Goal: Task Accomplishment & Management: Use online tool/utility

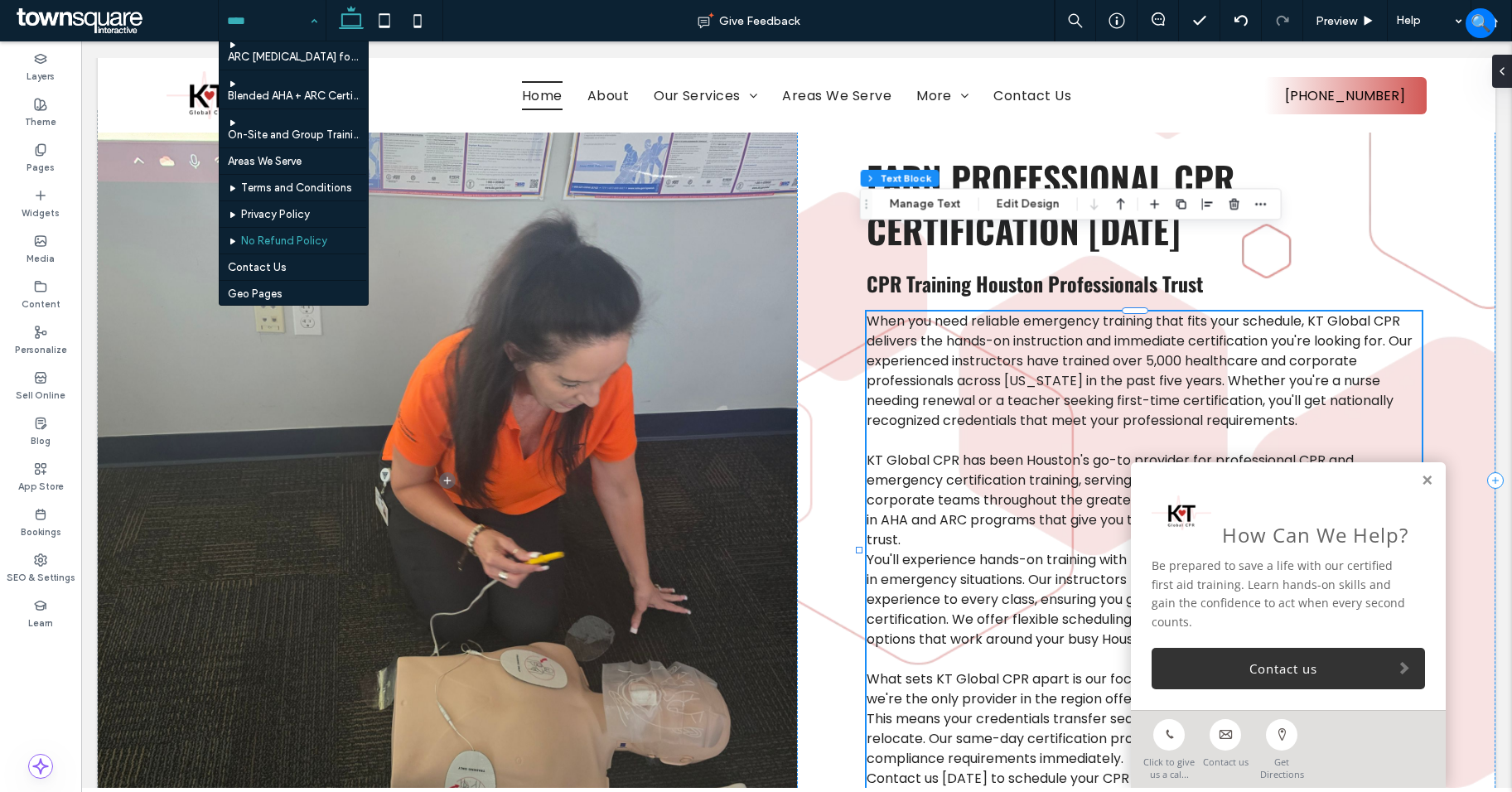
scroll to position [335, 0]
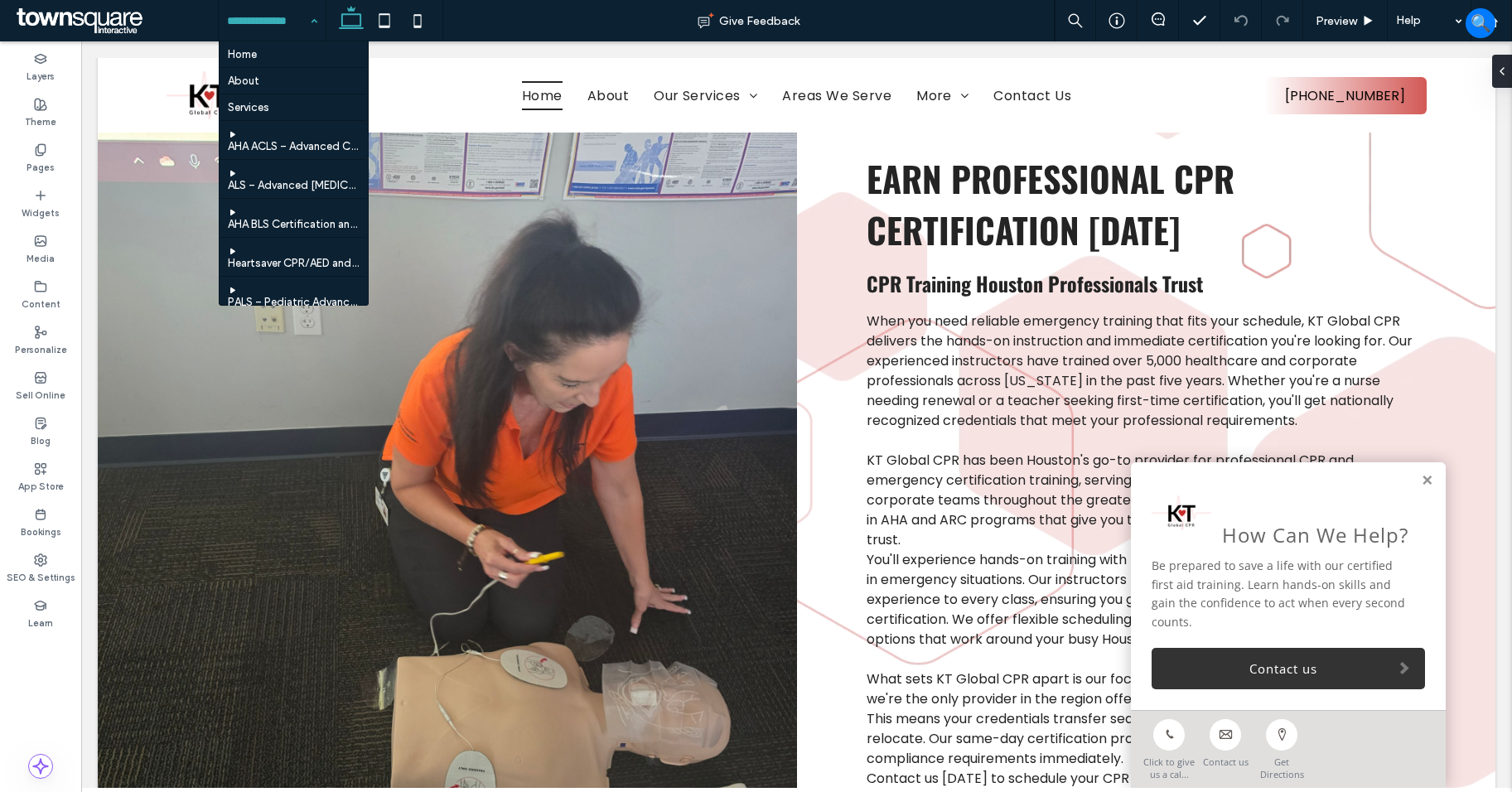
click at [299, 18] on input at bounding box center [268, 20] width 82 height 42
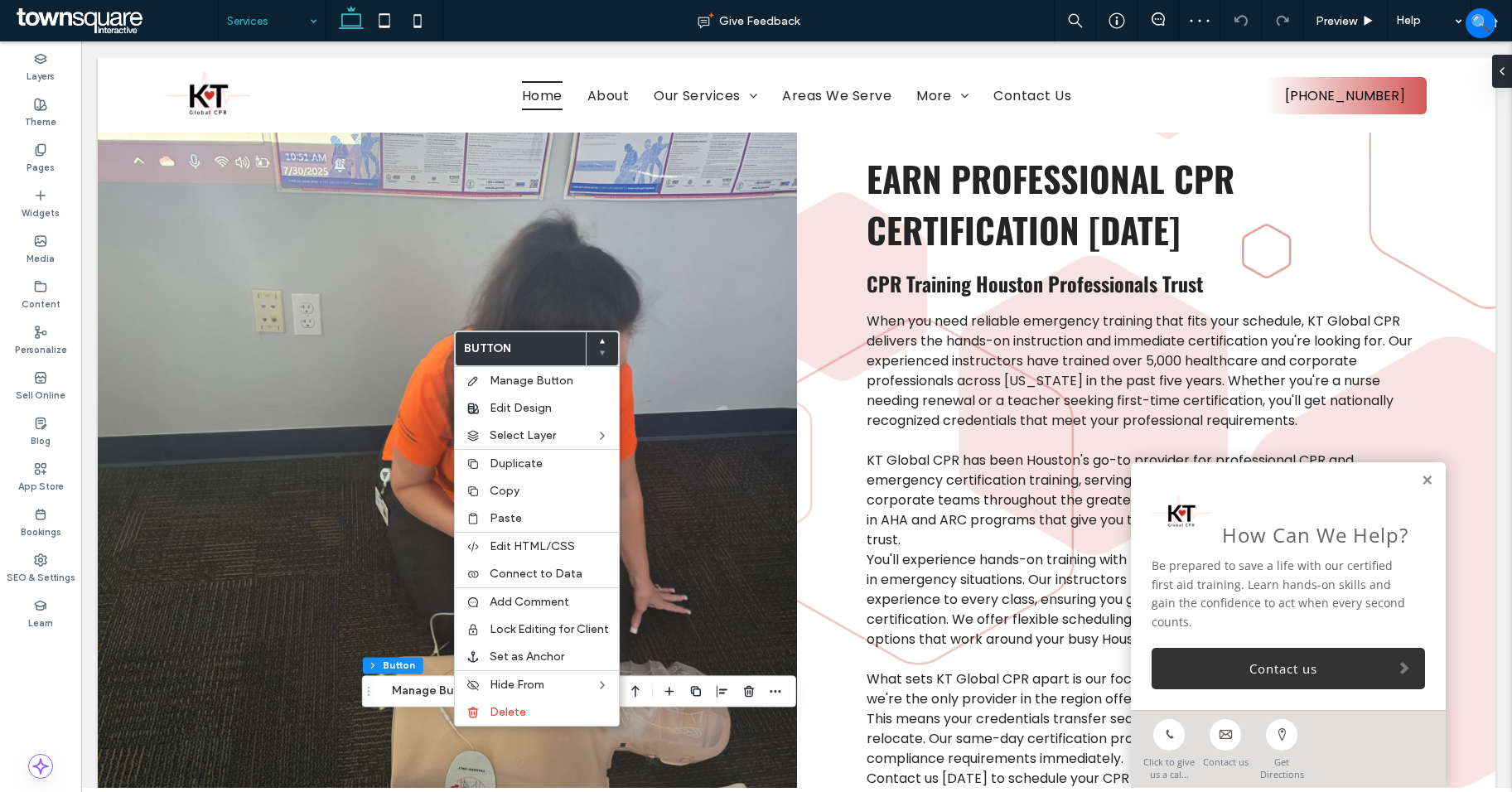
drag, startPoint x: 509, startPoint y: 489, endPoint x: 432, endPoint y: 337, distance: 170.4
click at [509, 488] on span "Copy" at bounding box center [504, 491] width 30 height 15
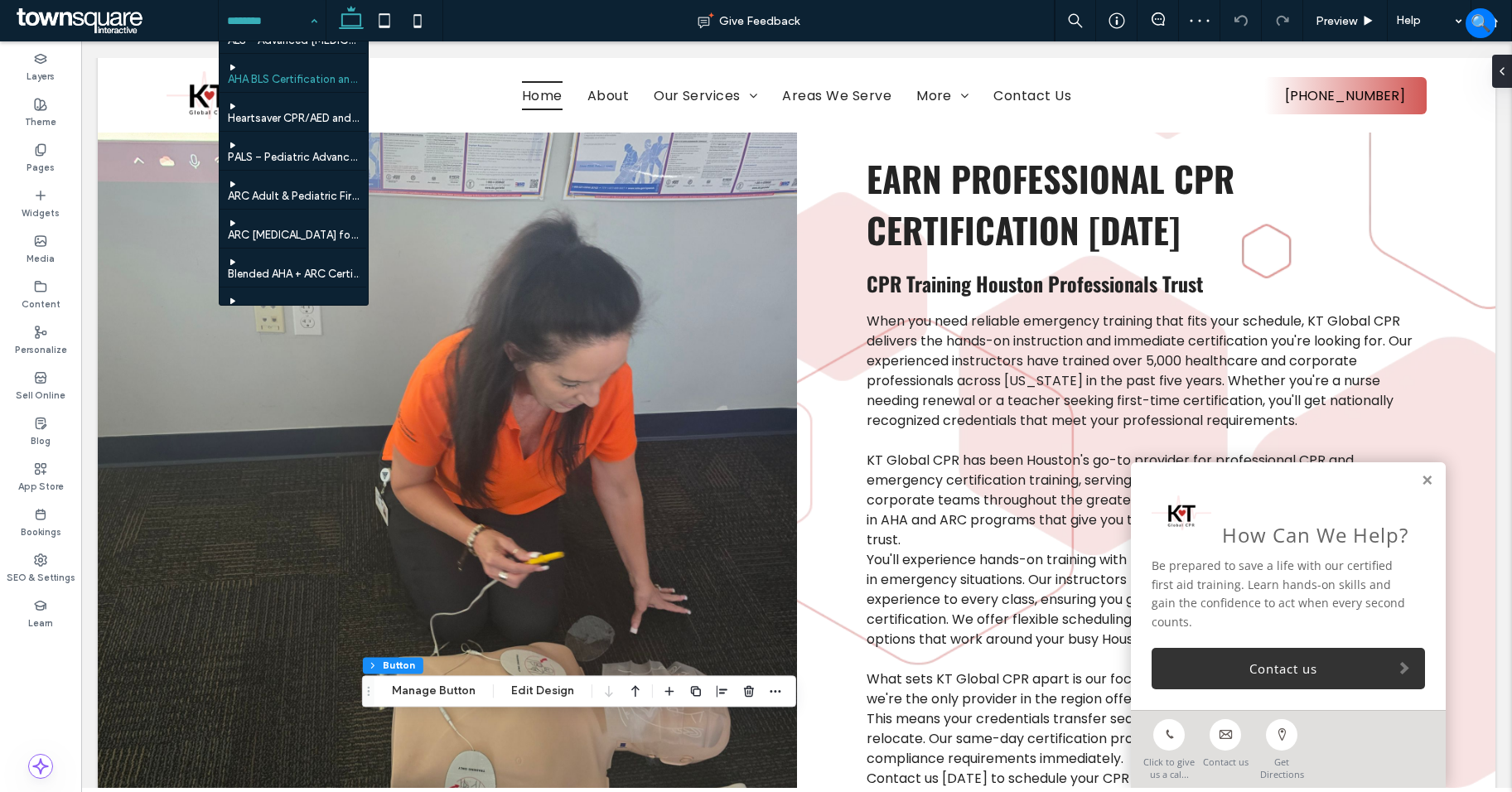
scroll to position [335, 0]
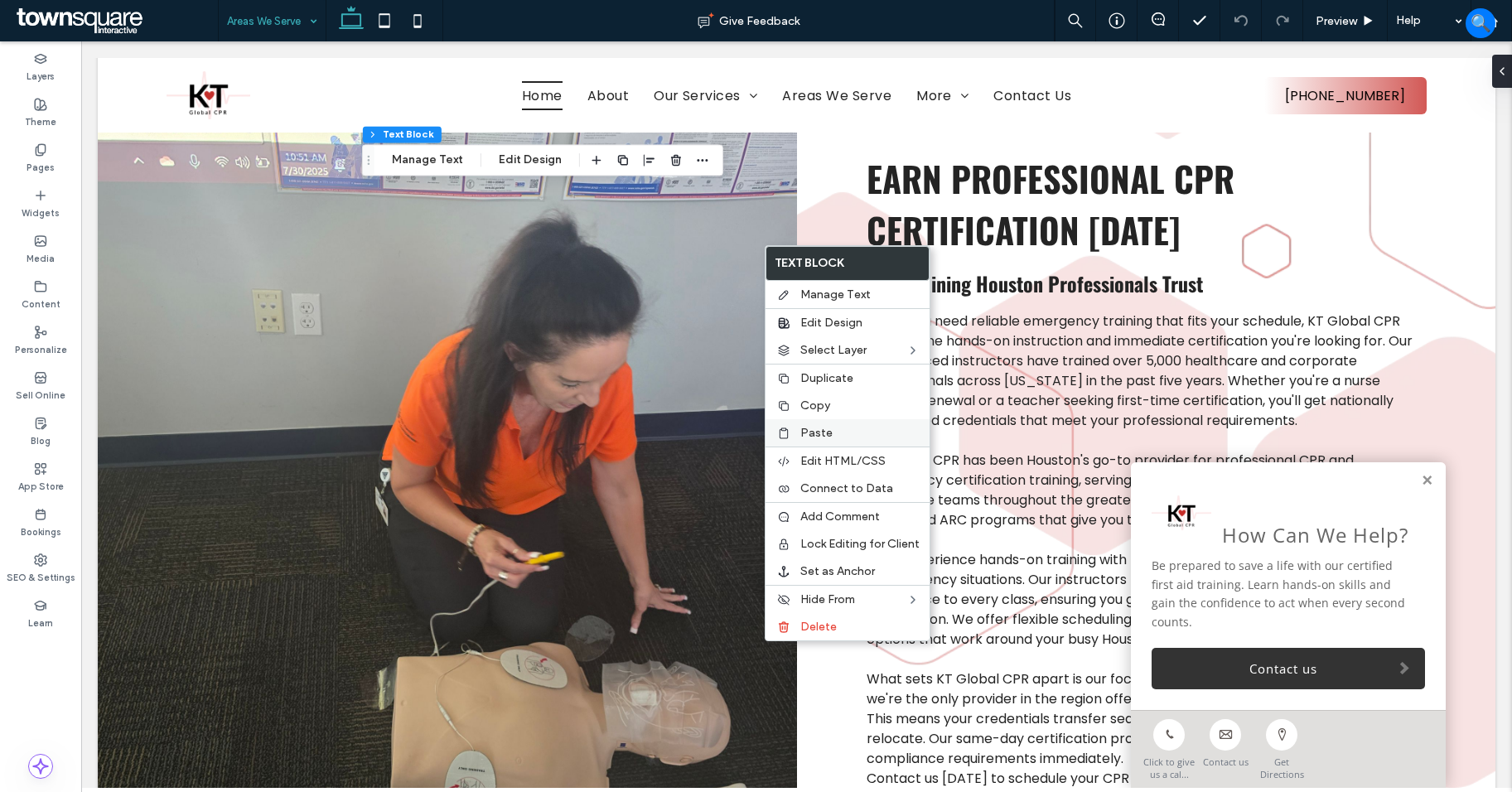
click at [812, 428] on span "Paste" at bounding box center [816, 432] width 32 height 15
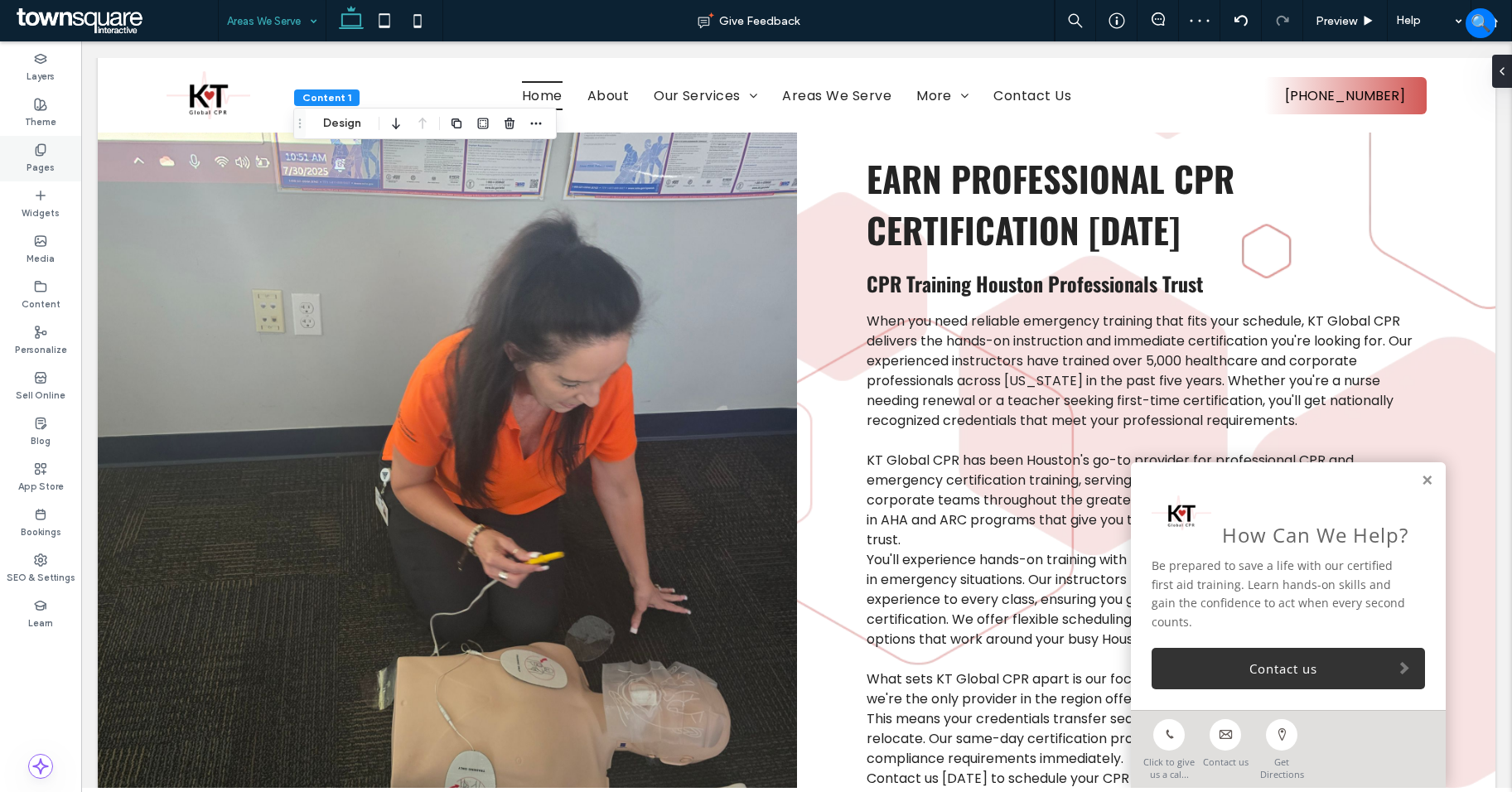
click at [18, 162] on div "Pages" at bounding box center [41, 158] width 81 height 46
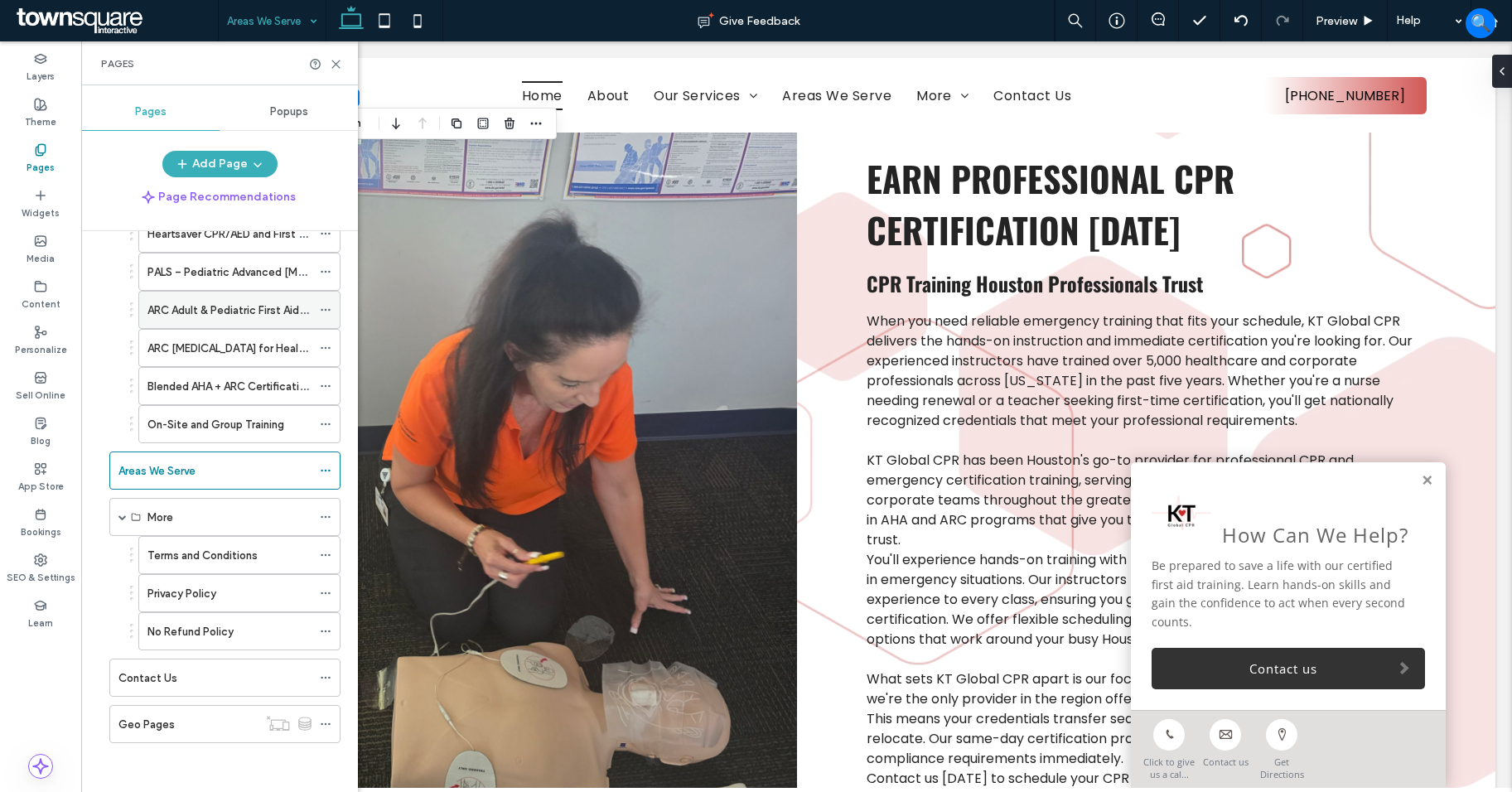
scroll to position [291, 0]
click at [119, 517] on span at bounding box center [122, 516] width 9 height 9
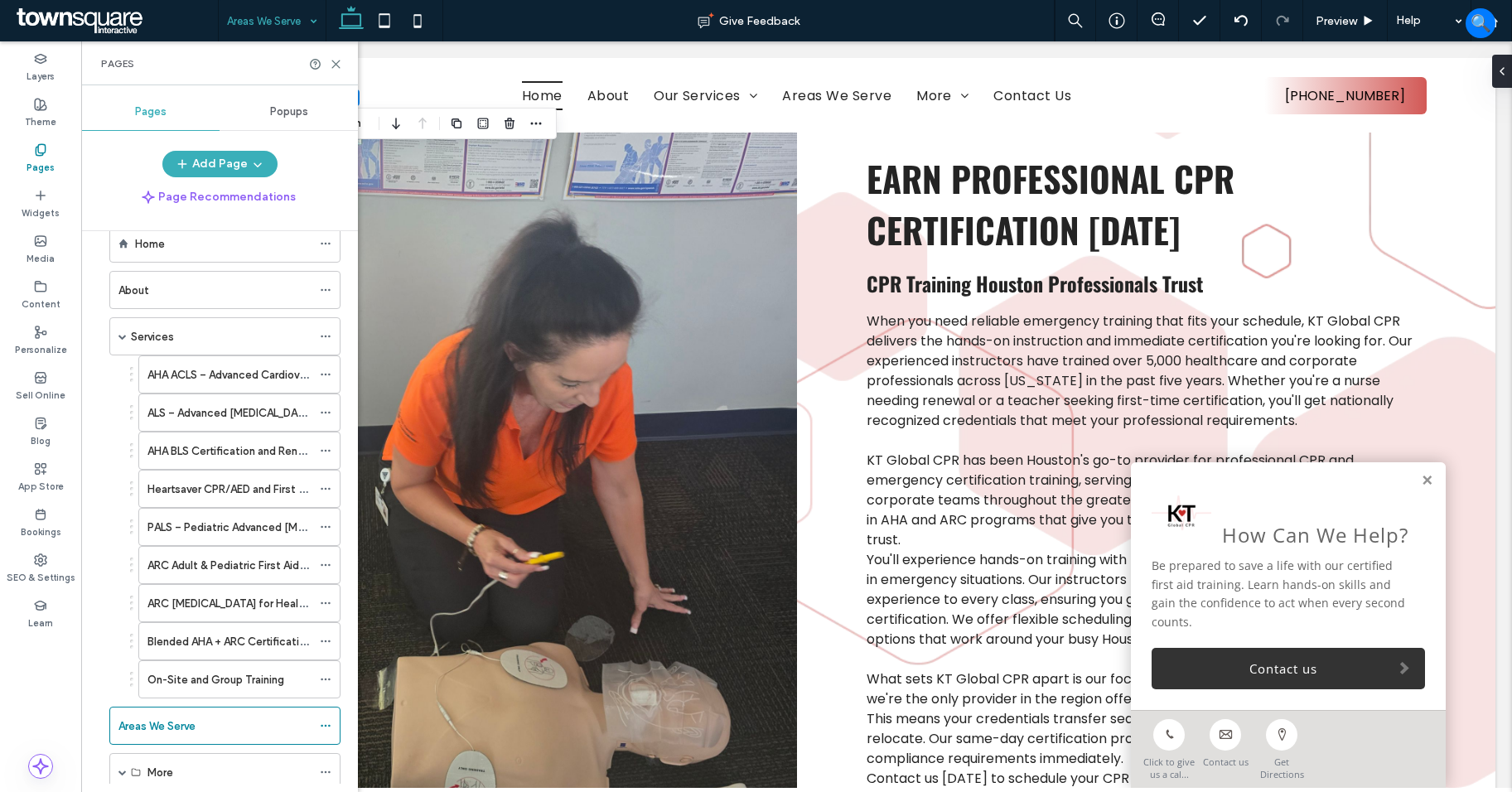
scroll to position [11, 0]
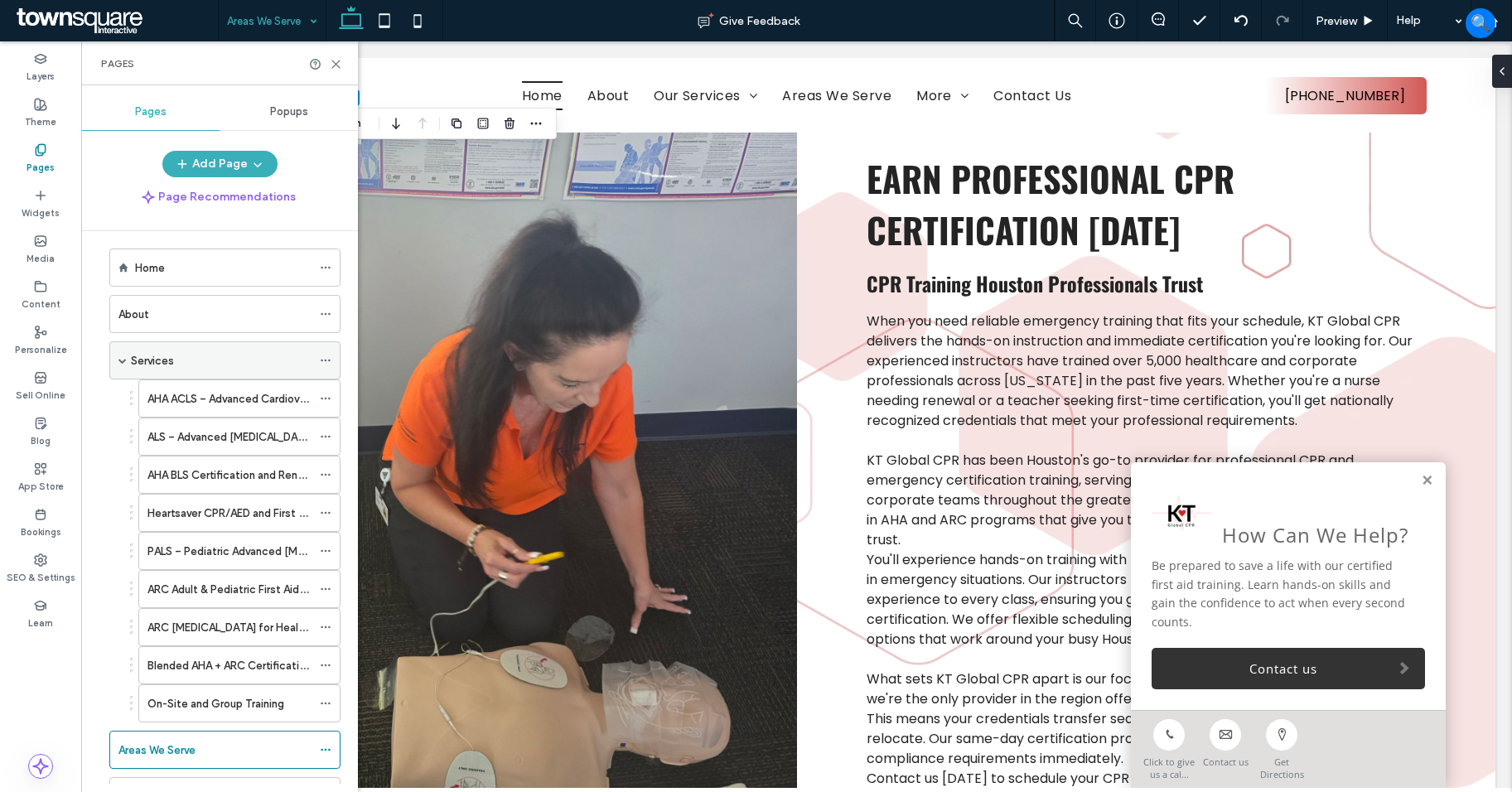
click at [125, 363] on span at bounding box center [122, 360] width 9 height 9
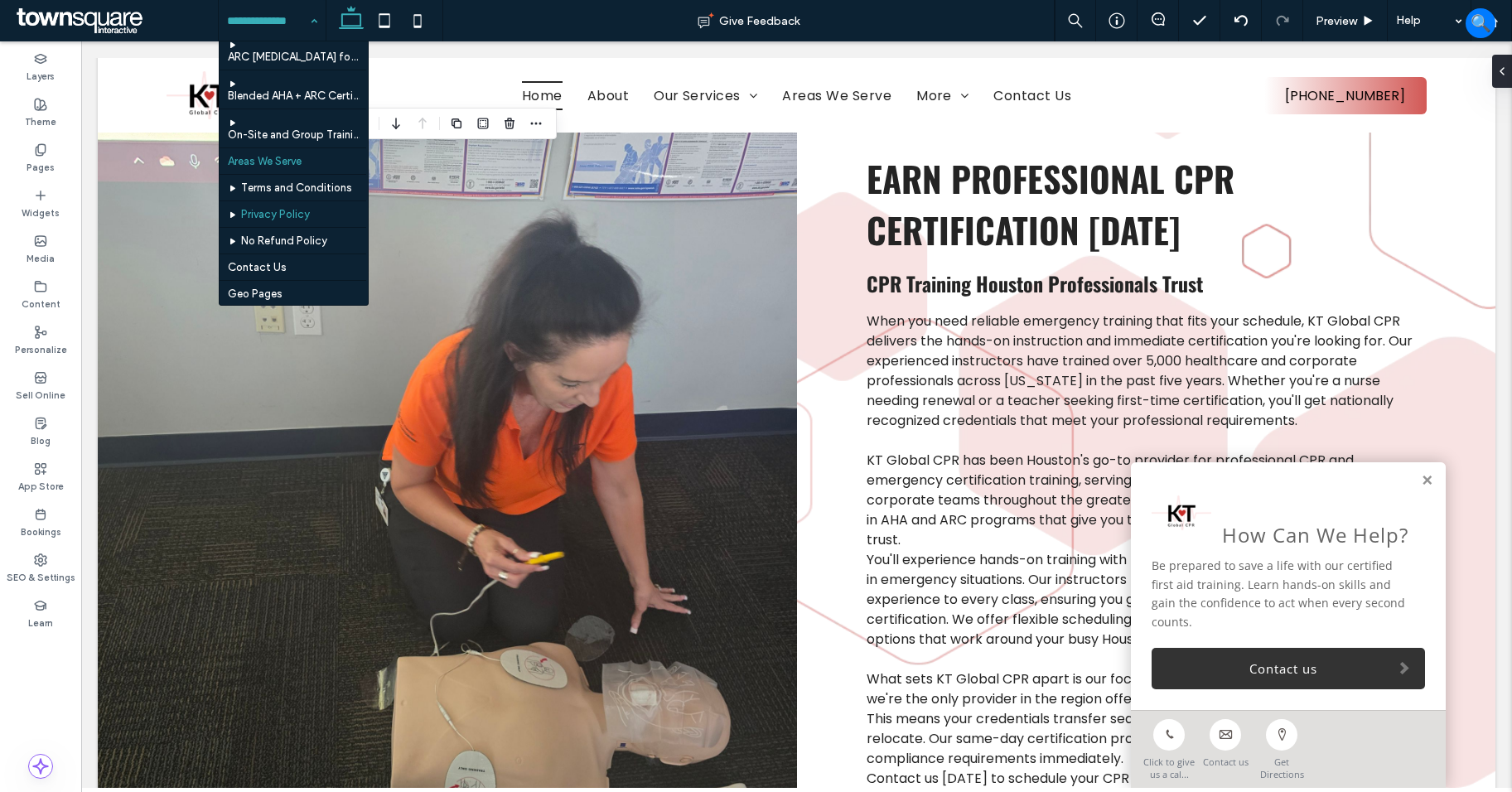
scroll to position [335, 0]
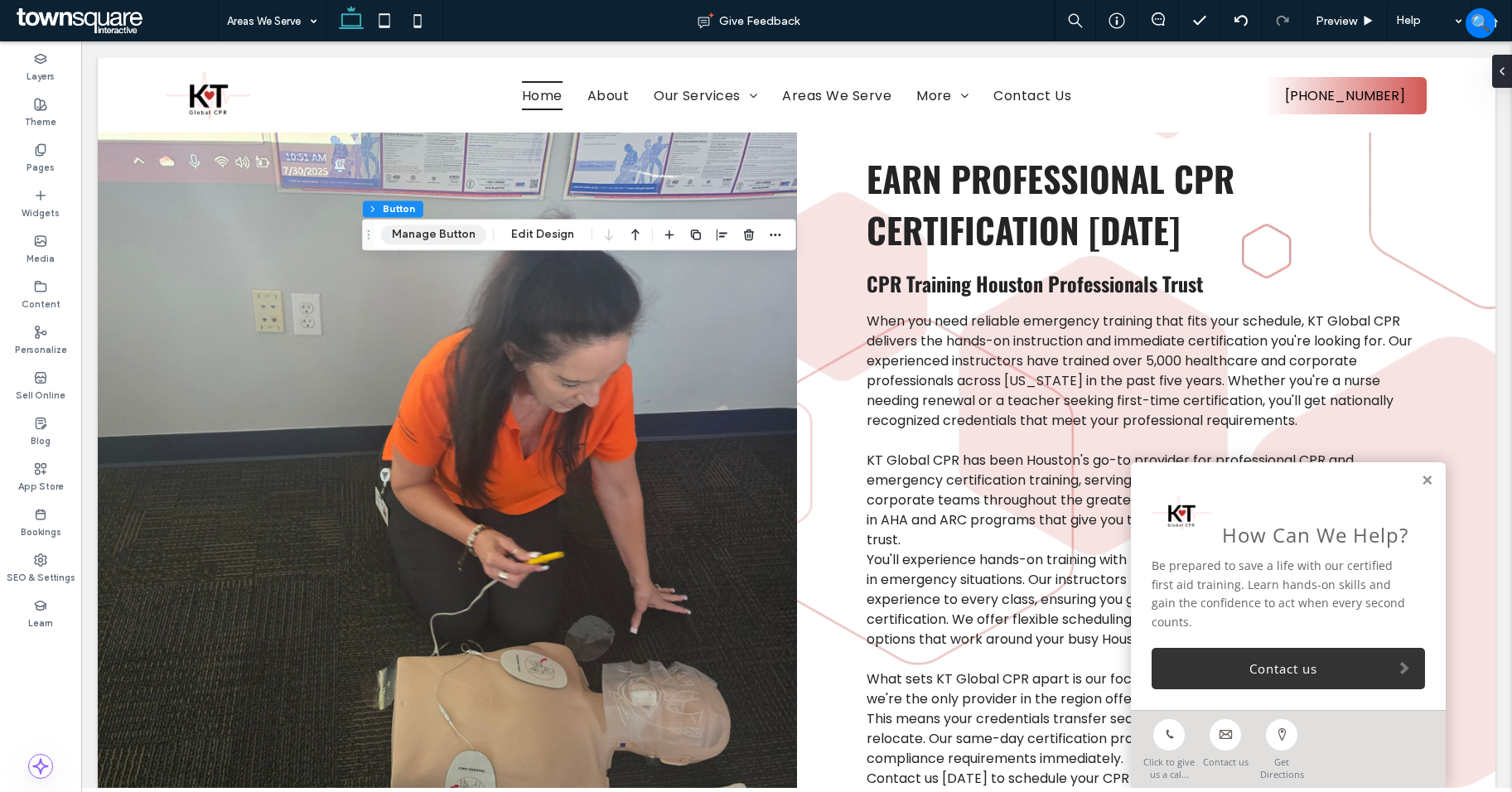
click at [445, 237] on button "Manage Button" at bounding box center [434, 235] width 106 height 20
